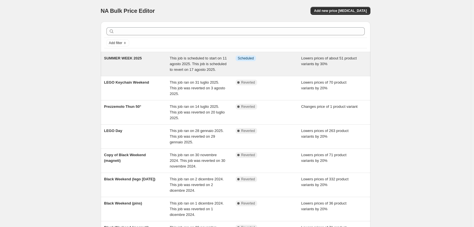
click at [264, 66] on div "Info Scheduled" at bounding box center [269, 63] width 66 height 17
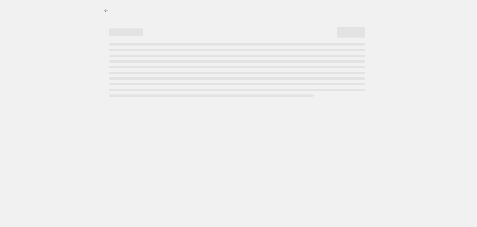
select select "percentage"
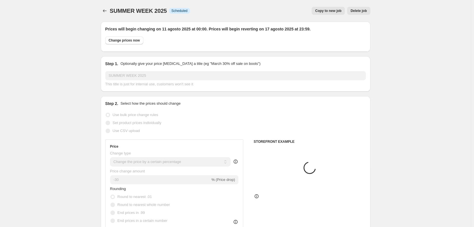
select select "collection"
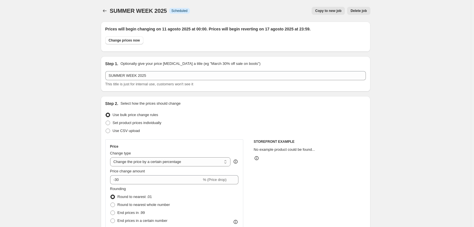
click at [356, 6] on div "SUMMER WEEK 2025. This page is ready SUMMER WEEK 2025 Info Scheduled Copy to ne…" at bounding box center [236, 11] width 270 height 22
click at [356, 9] on span "Delete job" at bounding box center [359, 11] width 16 height 5
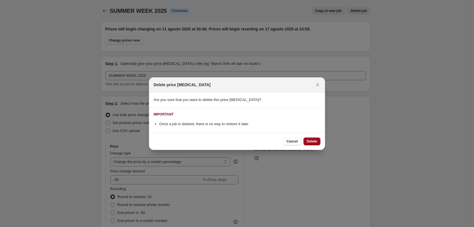
click at [316, 140] on span "Delete" at bounding box center [312, 141] width 10 height 5
